Goal: Browse casually: Explore the website without a specific task or goal

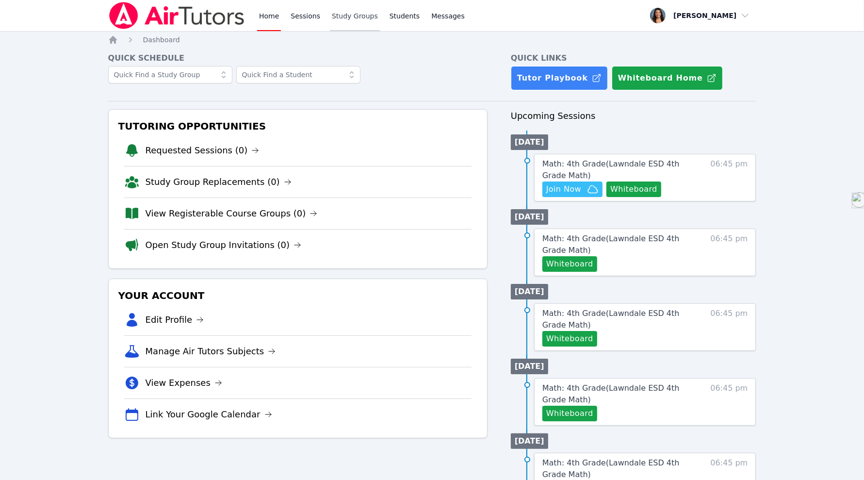
click at [345, 17] on link "Study Groups" at bounding box center [355, 15] width 50 height 31
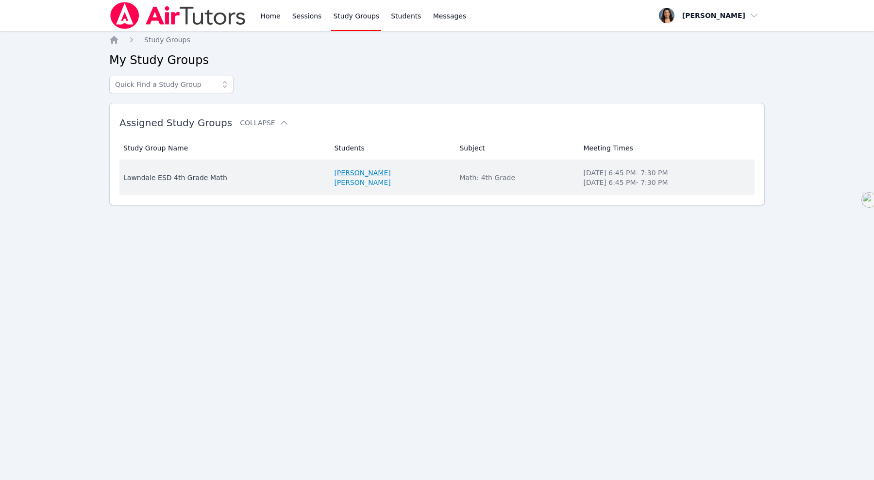
click at [365, 172] on link "Skye Labostrie" at bounding box center [362, 173] width 56 height 10
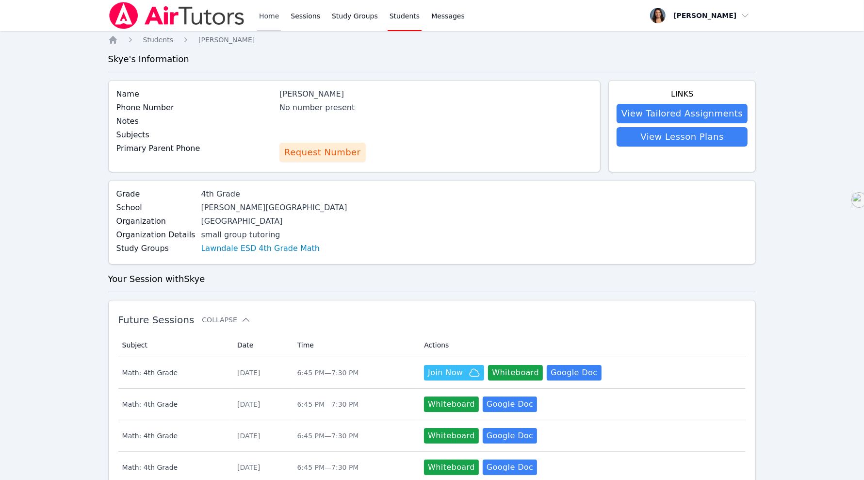
click at [265, 21] on link "Home" at bounding box center [269, 15] width 24 height 31
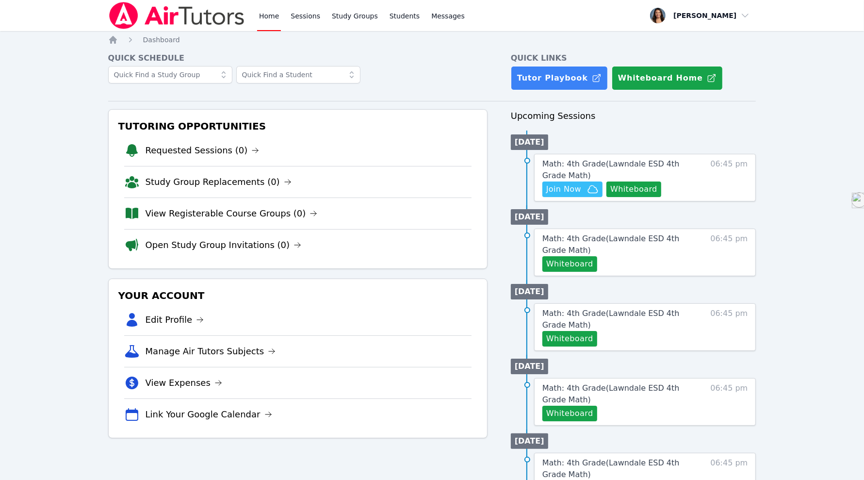
click at [707, 179] on div "Math: 4th Grade ( Lawndale ESD 4th Grade Math ) Hidden Join Now Whiteboard 06:4…" at bounding box center [645, 178] width 222 height 48
click at [600, 163] on span "Math: 4th Grade ( Lawndale ESD 4th Grade Math )" at bounding box center [611, 169] width 137 height 21
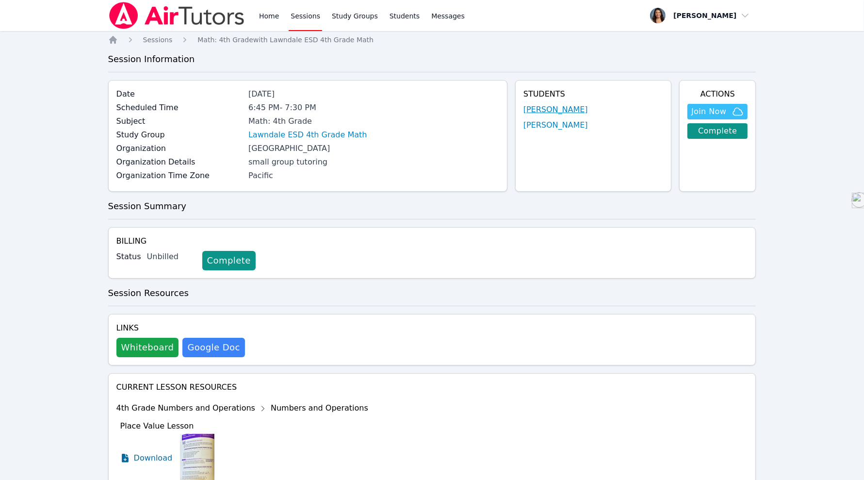
click at [558, 107] on link "Skye Labostrie" at bounding box center [556, 110] width 65 height 12
click at [556, 123] on link "Emma Peralta" at bounding box center [556, 125] width 65 height 12
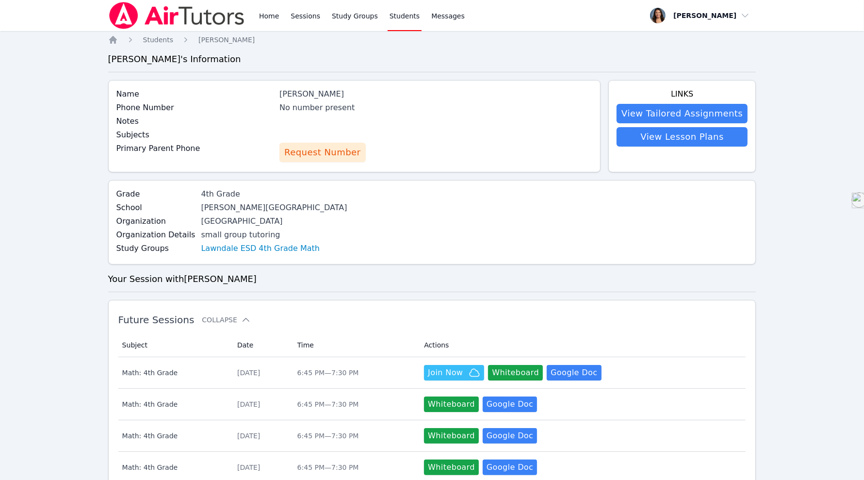
click at [267, 14] on link "Home" at bounding box center [269, 15] width 24 height 31
